Goal: Find specific page/section: Find specific page/section

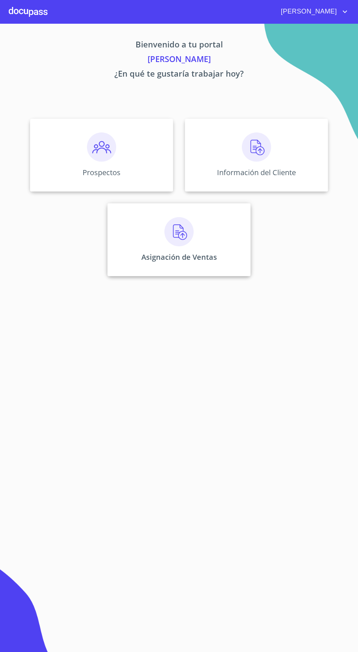
click at [184, 243] on img at bounding box center [178, 231] width 29 height 29
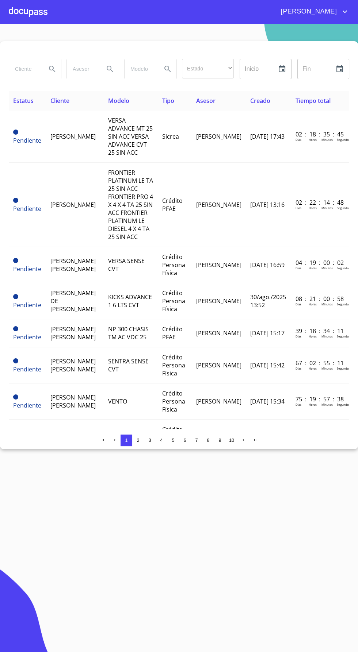
click at [30, 69] on input "search" at bounding box center [24, 69] width 31 height 20
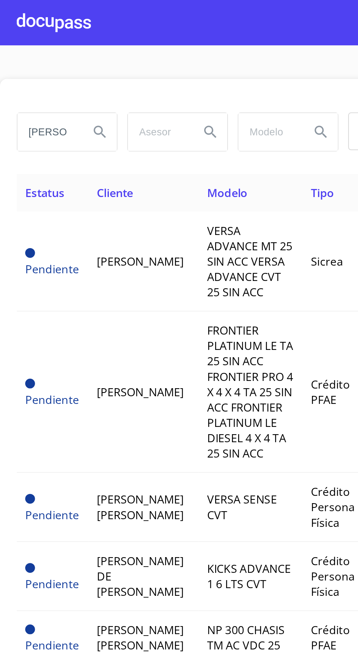
type input "[PERSON_NAME]"
click at [53, 67] on icon "Search" at bounding box center [52, 69] width 6 height 6
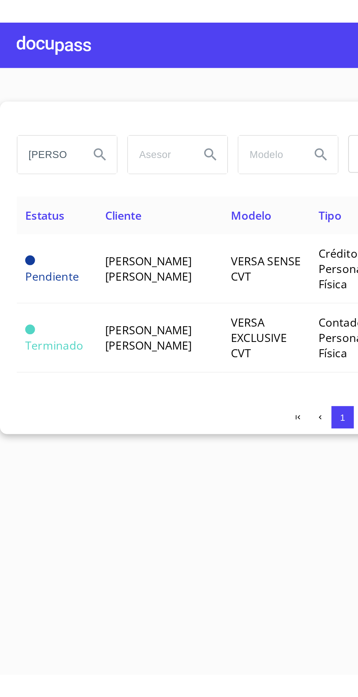
scroll to position [0, 1]
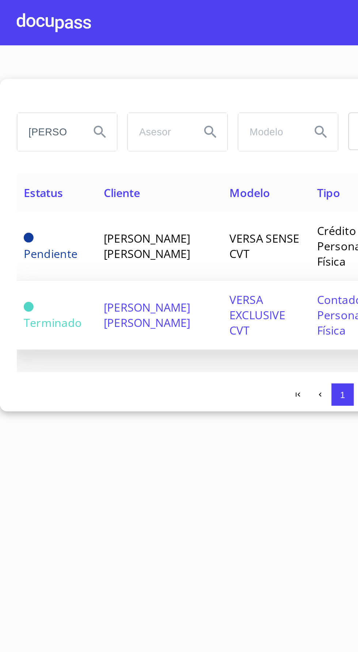
click at [124, 163] on span "VERSA EXCLUSIVE CVT" at bounding box center [134, 165] width 29 height 24
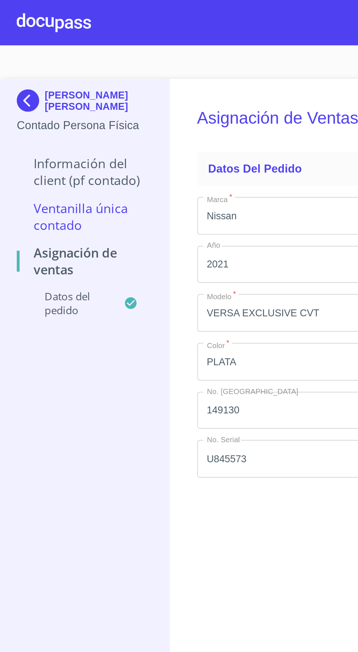
click at [26, 92] on p "Información del Client (PF contado)" at bounding box center [44, 90] width 71 height 18
